Goal: Download file/media

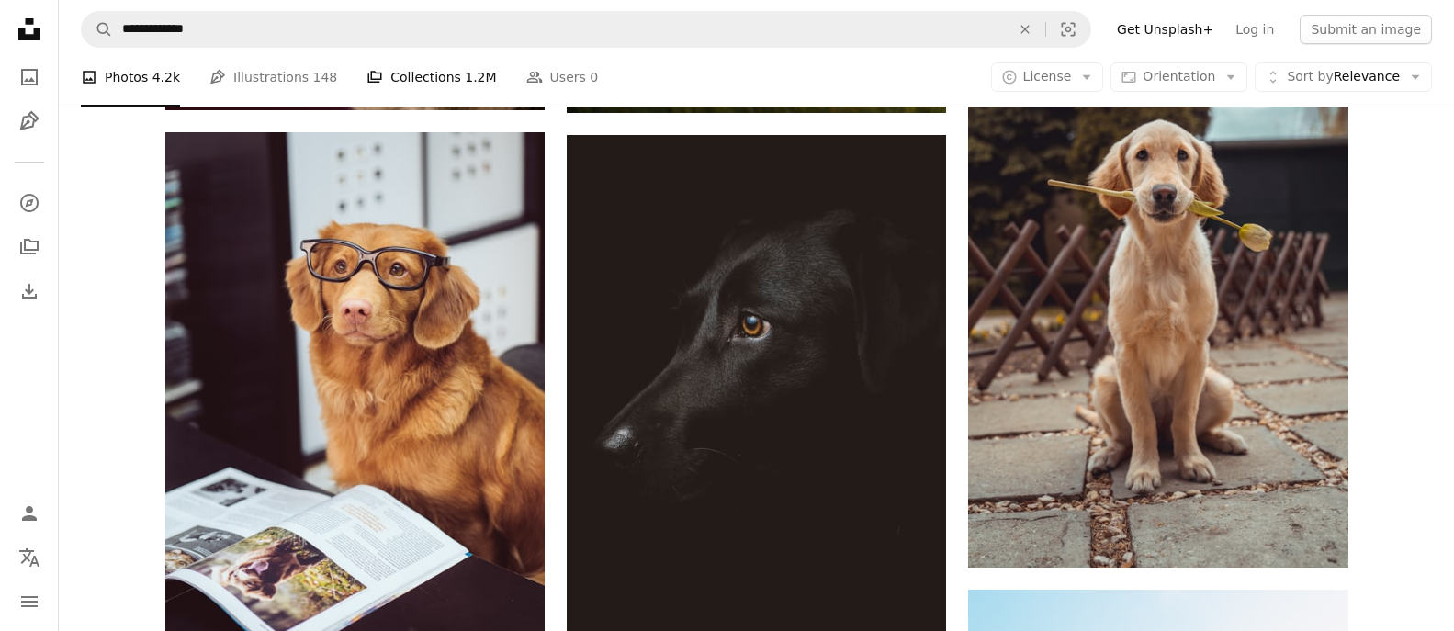
scroll to position [1929, 0]
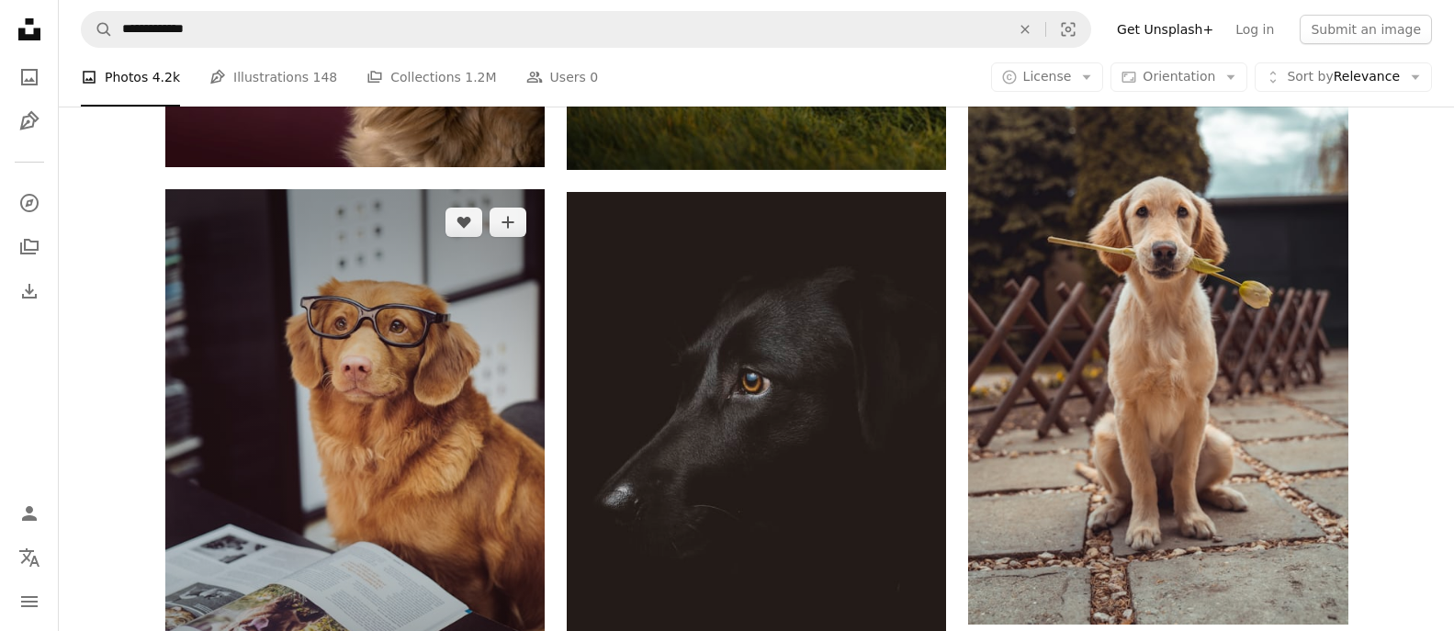
click at [442, 306] on img at bounding box center [354, 442] width 379 height 506
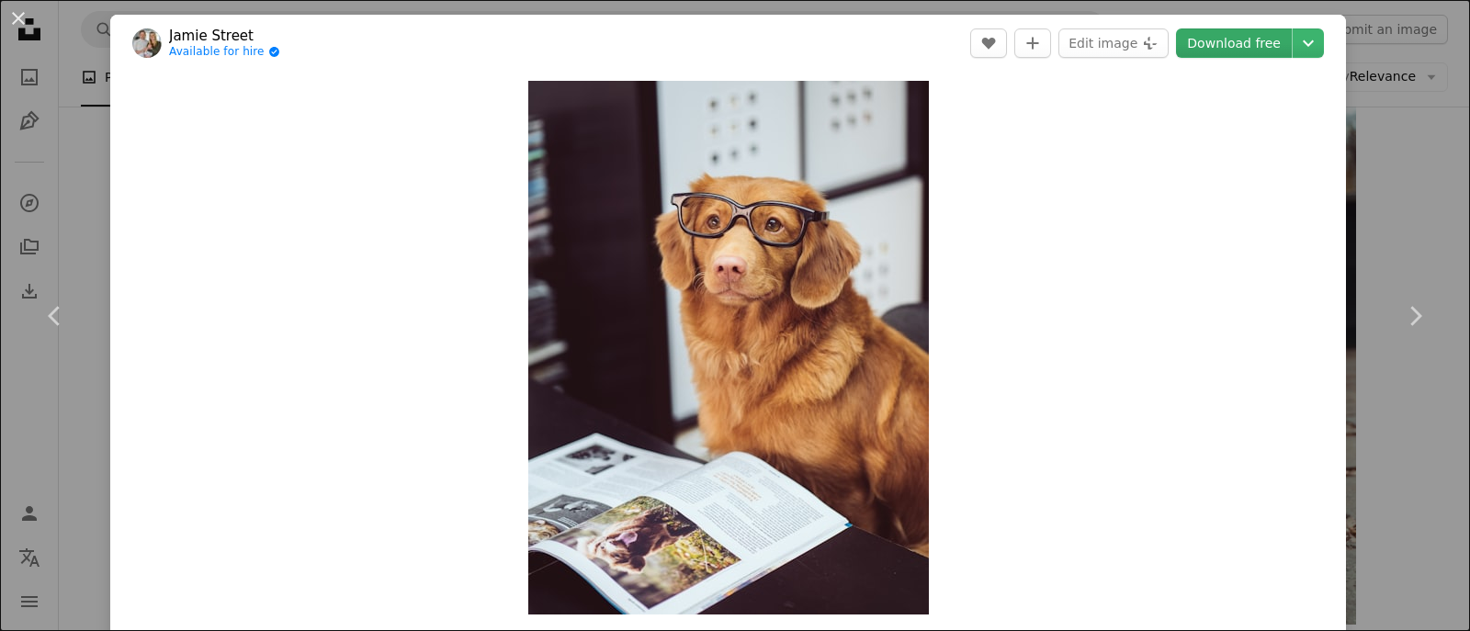
click at [1243, 47] on link "Download free" at bounding box center [1234, 42] width 116 height 29
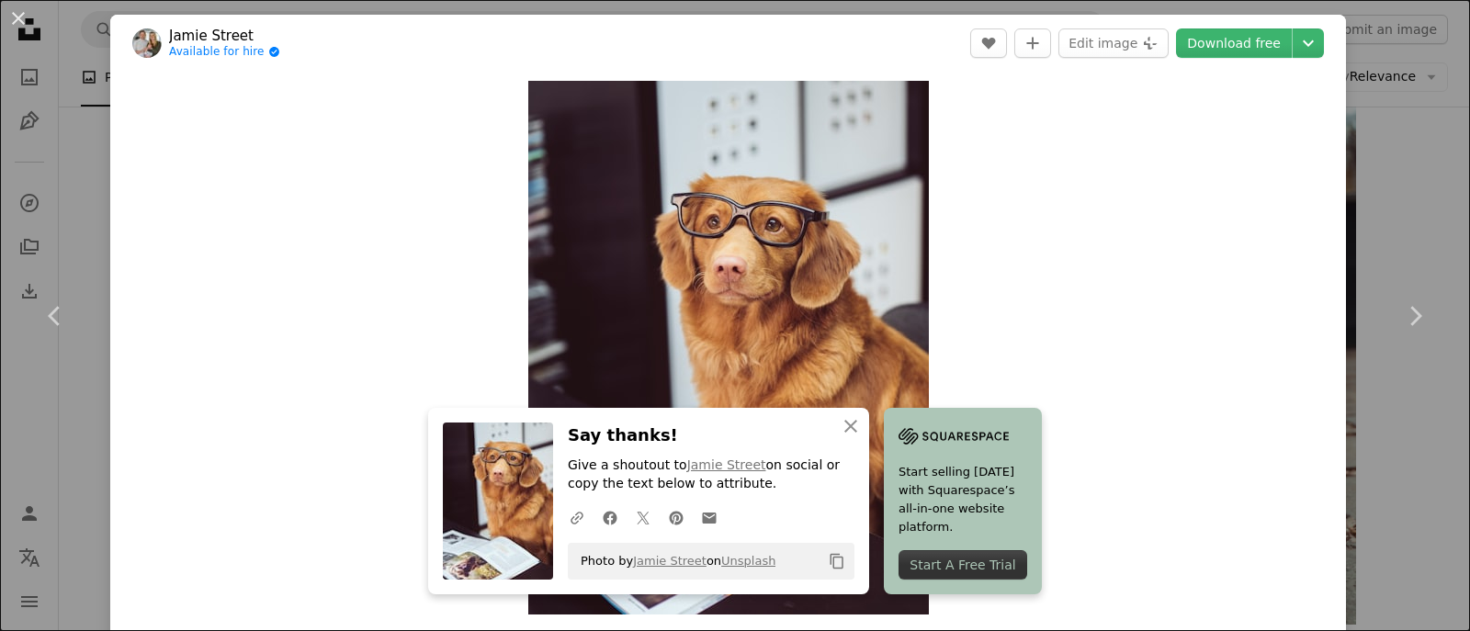
click at [1032, 142] on div "Zoom in" at bounding box center [727, 348] width 1235 height 552
click at [855, 430] on icon "button" at bounding box center [850, 426] width 13 height 13
